Goal: Task Accomplishment & Management: Complete application form

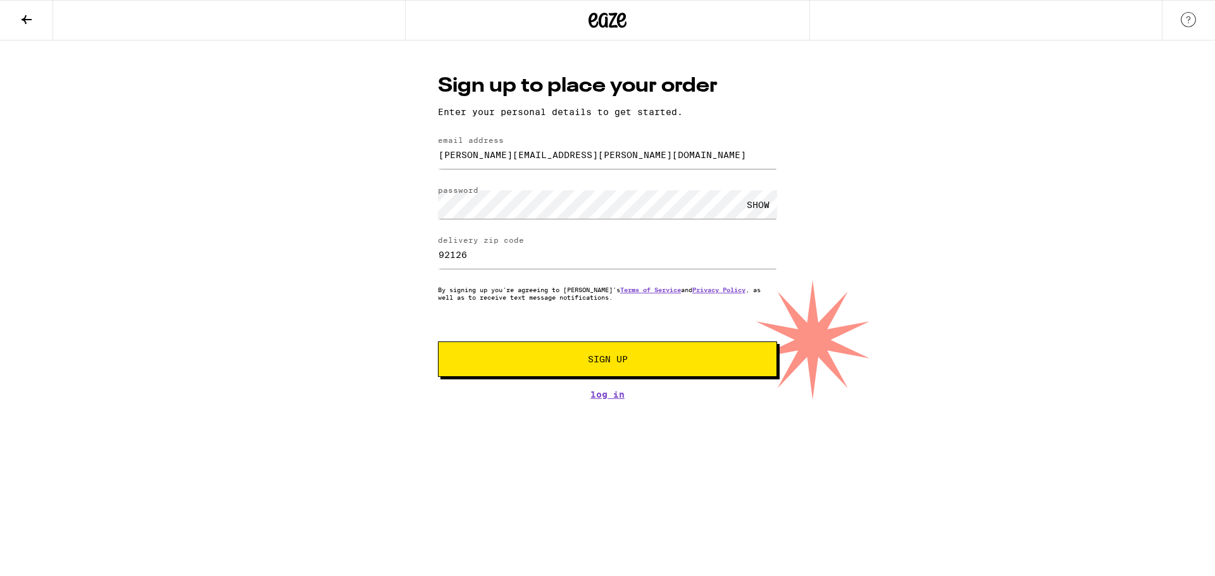
click at [476, 158] on input "[PERSON_NAME][EMAIL_ADDRESS][PERSON_NAME][DOMAIN_NAME]" at bounding box center [607, 154] width 339 height 28
click at [466, 158] on input "[PERSON_NAME][EMAIL_ADDRESS][PERSON_NAME][DOMAIN_NAME]" at bounding box center [607, 154] width 339 height 28
type input "[EMAIL_ADDRESS][DOMAIN_NAME]"
click at [747, 207] on div "SHOW" at bounding box center [758, 204] width 38 height 28
click at [591, 356] on button "Sign Up" at bounding box center [607, 359] width 339 height 35
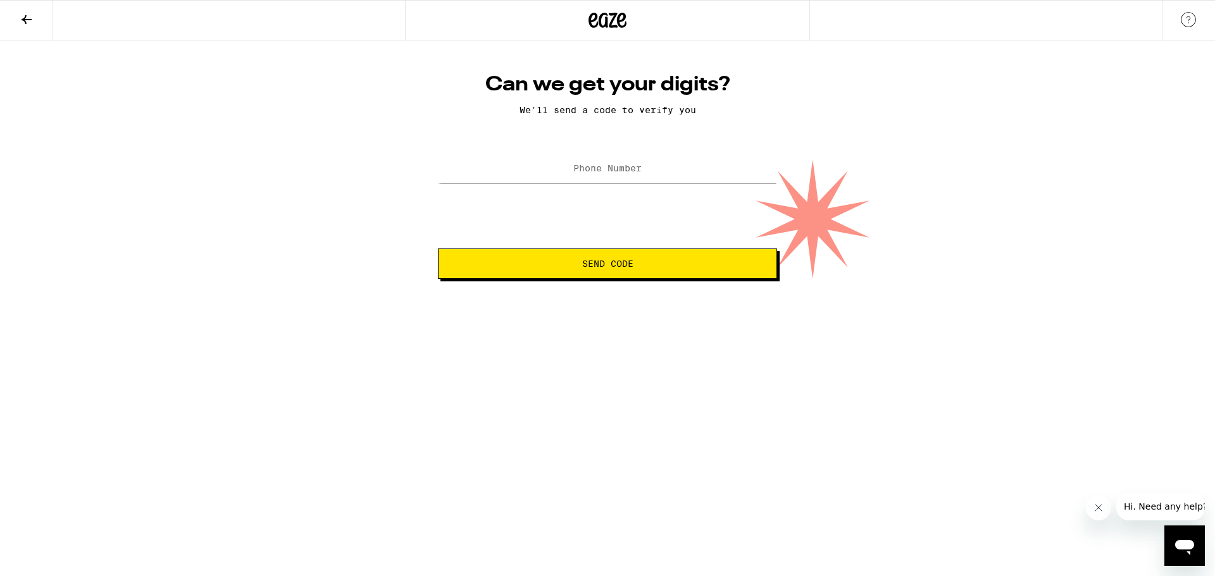
click at [598, 166] on label "Phone Number" at bounding box center [607, 168] width 68 height 10
click at [613, 266] on span "Send Code" at bounding box center [607, 263] width 51 height 9
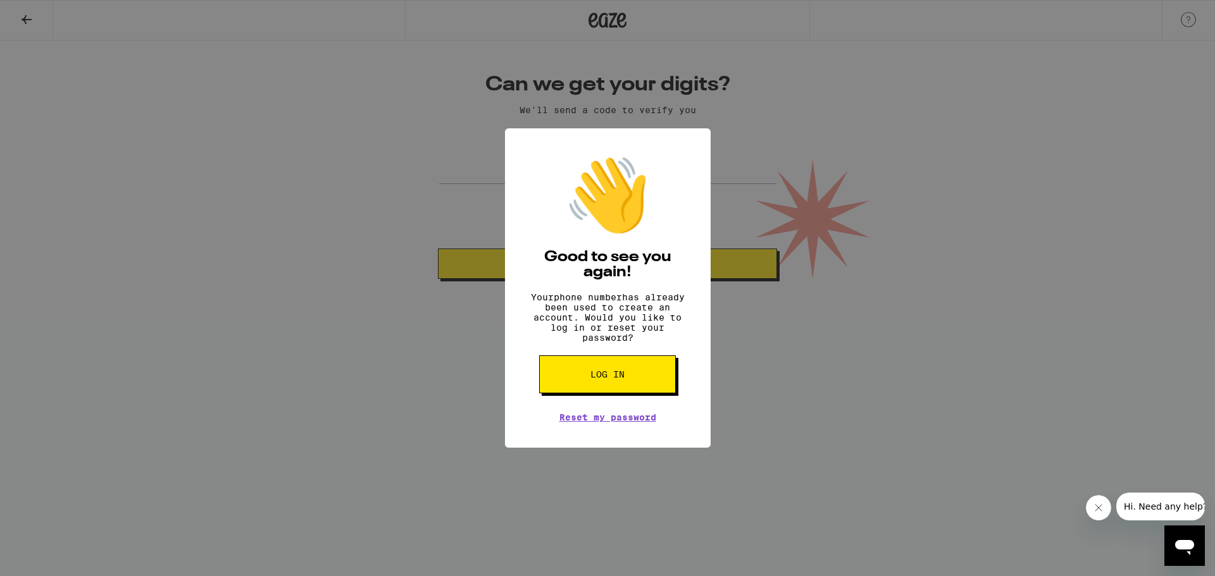
click at [447, 215] on div "👋 Good to see you again! Your phone number has already been used to create an a…" at bounding box center [607, 288] width 1215 height 576
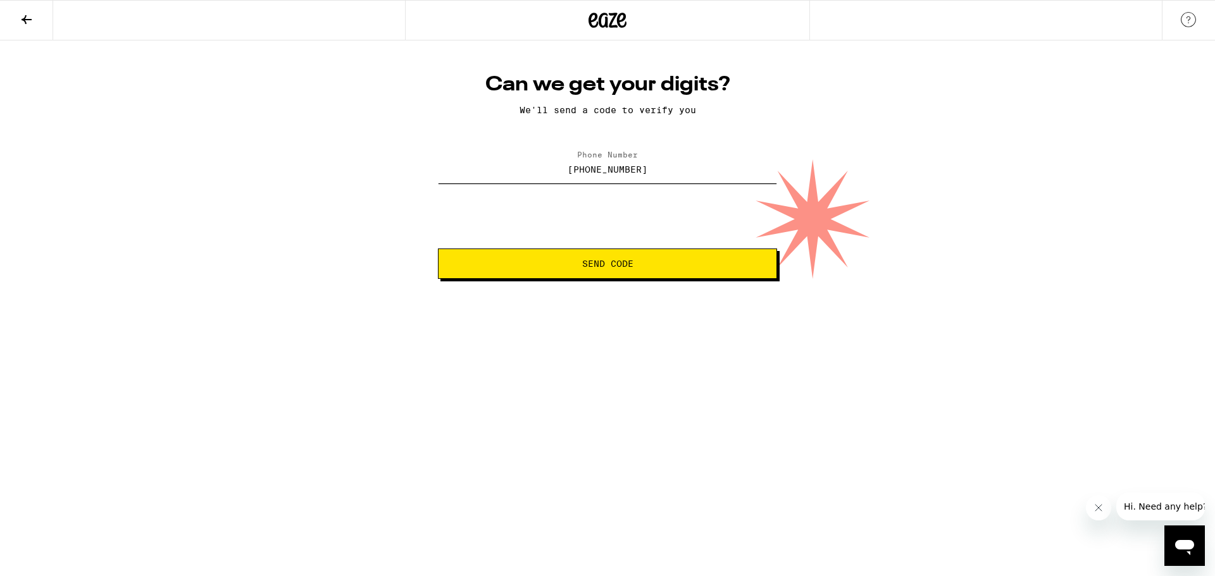
click at [580, 173] on input "[PHONE_NUMBER]" at bounding box center [607, 169] width 339 height 28
type input "[PHONE_NUMBER]"
click at [621, 263] on span "Send Code" at bounding box center [607, 263] width 51 height 9
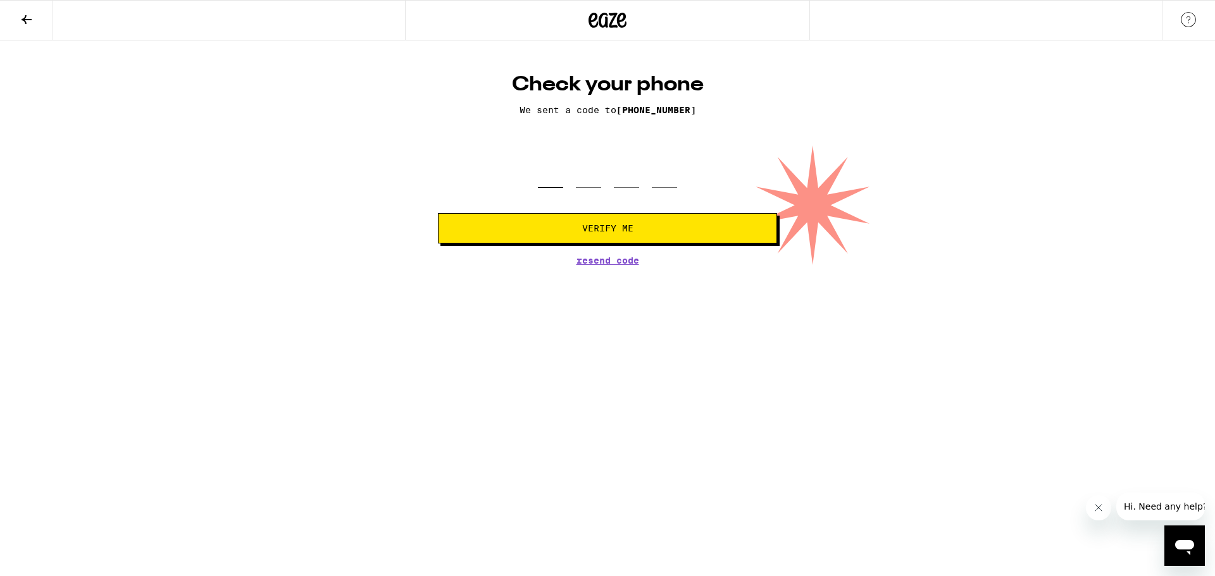
click at [551, 174] on input "tel" at bounding box center [550, 169] width 25 height 37
type input "2"
type input "7"
type input "8"
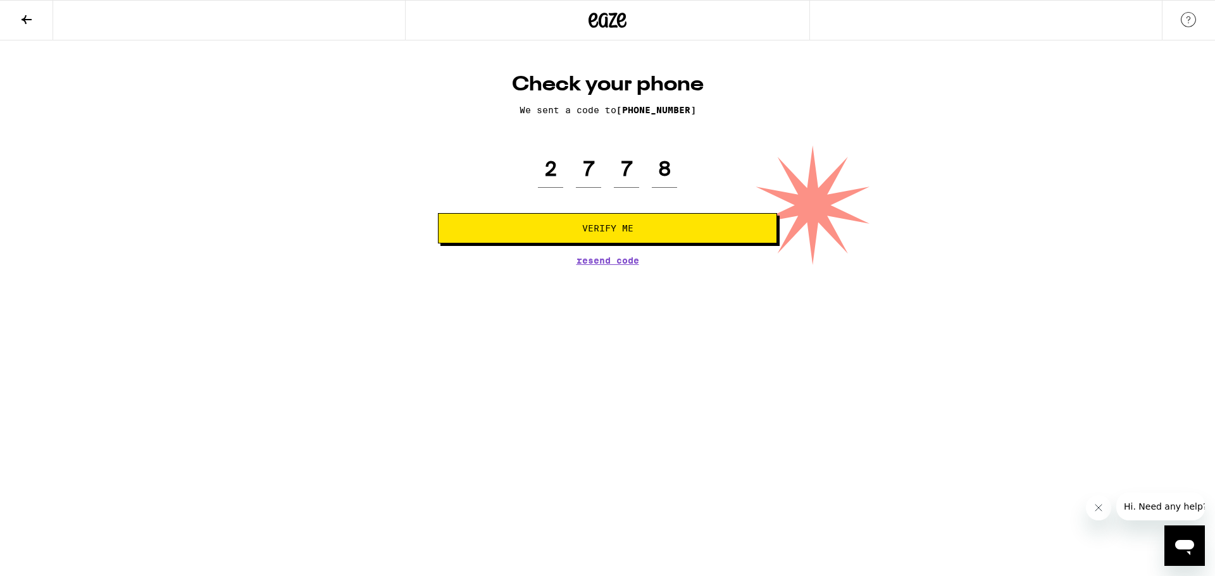
click at [604, 223] on button "Verify Me" at bounding box center [607, 228] width 339 height 30
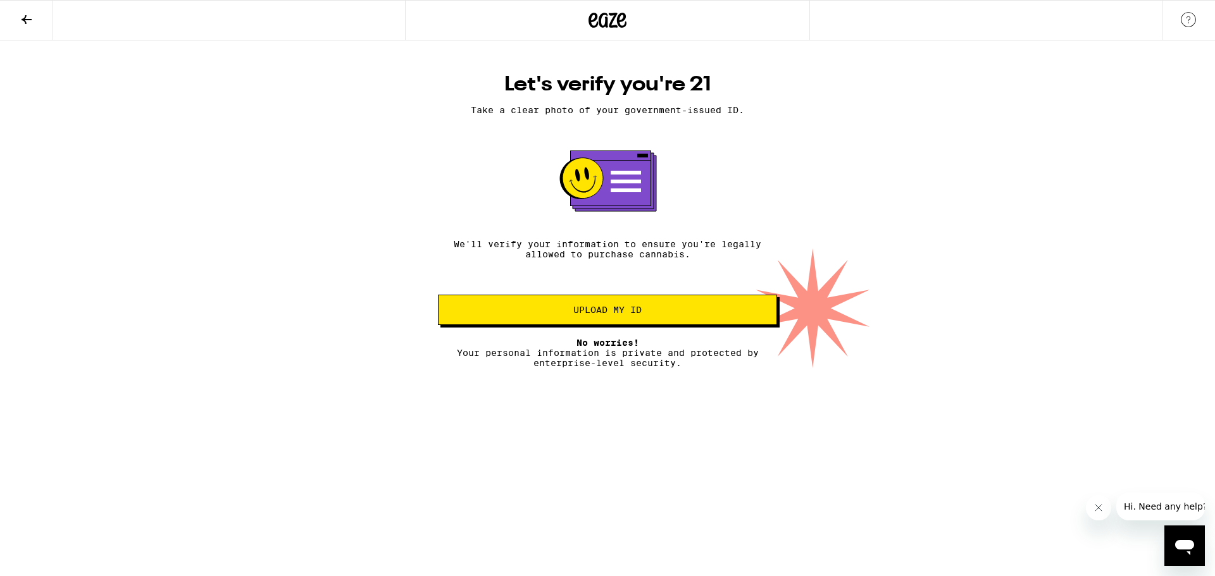
click at [607, 315] on span "Upload my ID" at bounding box center [607, 310] width 68 height 9
click at [601, 317] on body "Let's verify you're 21 Take a clear photo of your government-issued ID. We'll v…" at bounding box center [607, 205] width 1215 height 328
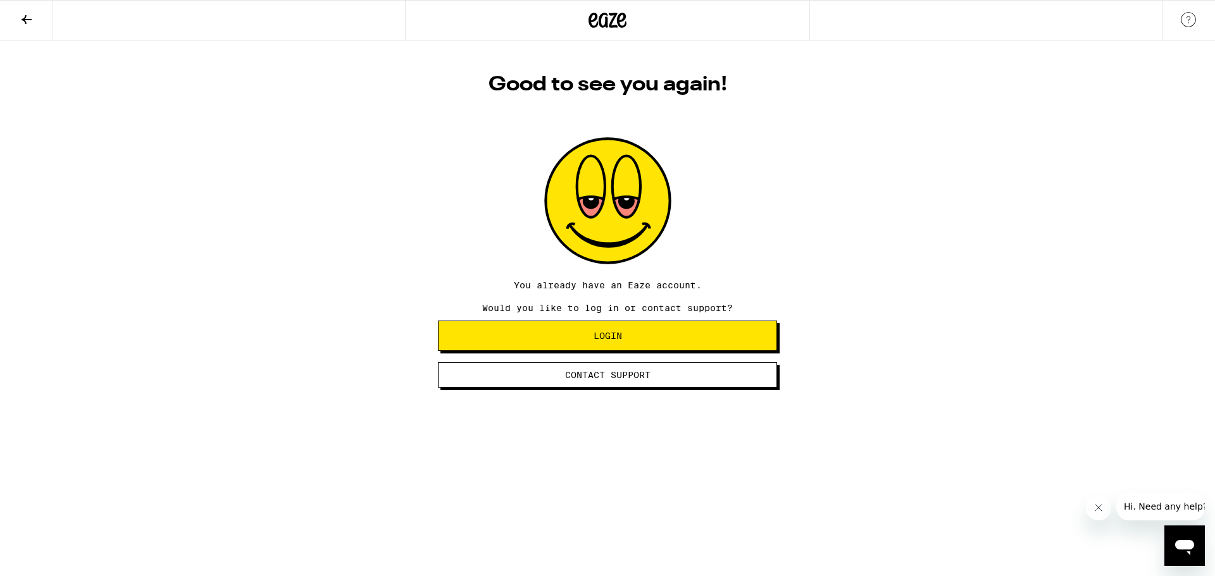
click at [594, 340] on span "Login" at bounding box center [608, 336] width 28 height 9
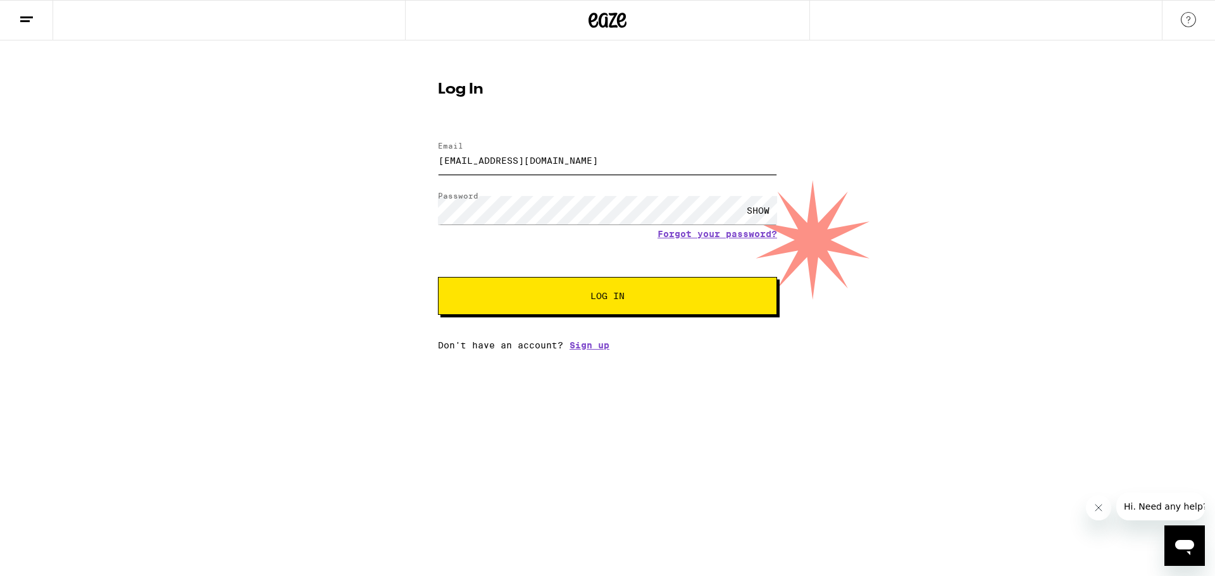
click at [451, 163] on input "[EMAIL_ADDRESS][DOMAIN_NAME]" at bounding box center [607, 160] width 339 height 28
type input "[EMAIL_ADDRESS][DOMAIN_NAME]"
click at [579, 299] on span "Log In" at bounding box center [607, 296] width 237 height 9
